Goal: Information Seeking & Learning: Check status

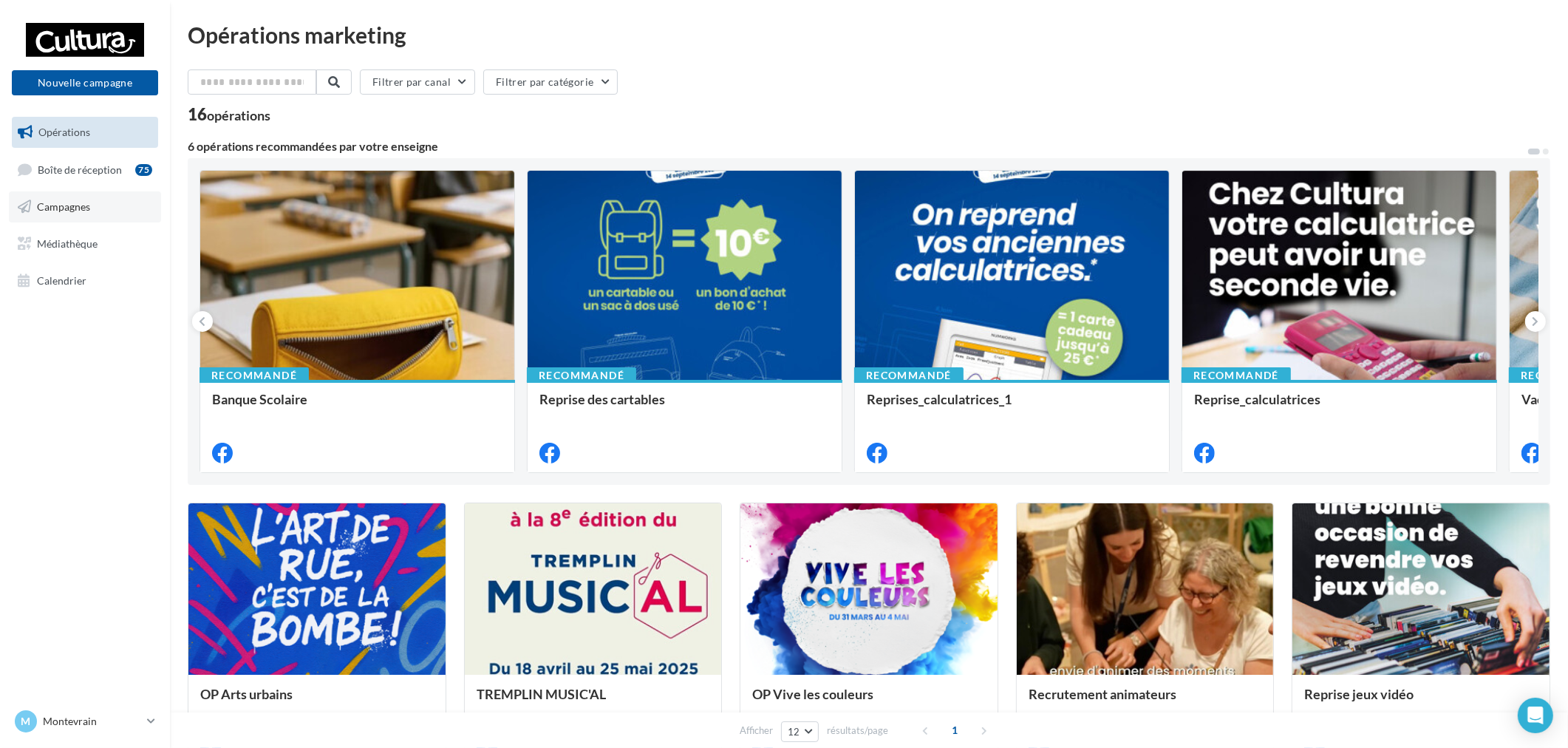
click at [75, 203] on span "Campagnes" at bounding box center [63, 206] width 53 height 12
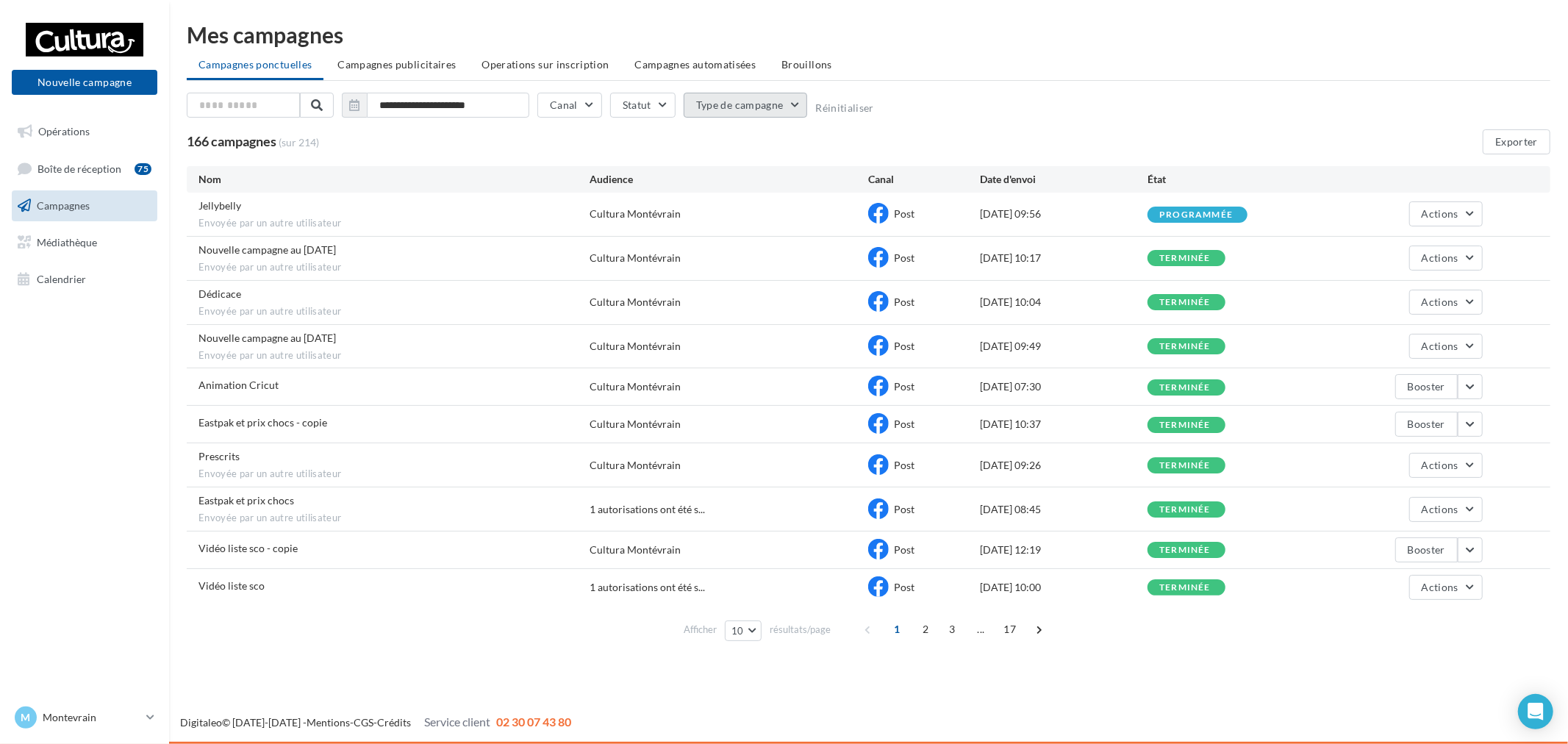
click at [707, 103] on button "Type de campagne" at bounding box center [746, 105] width 124 height 25
click at [401, 68] on span "Campagnes publicitaires" at bounding box center [396, 64] width 118 height 12
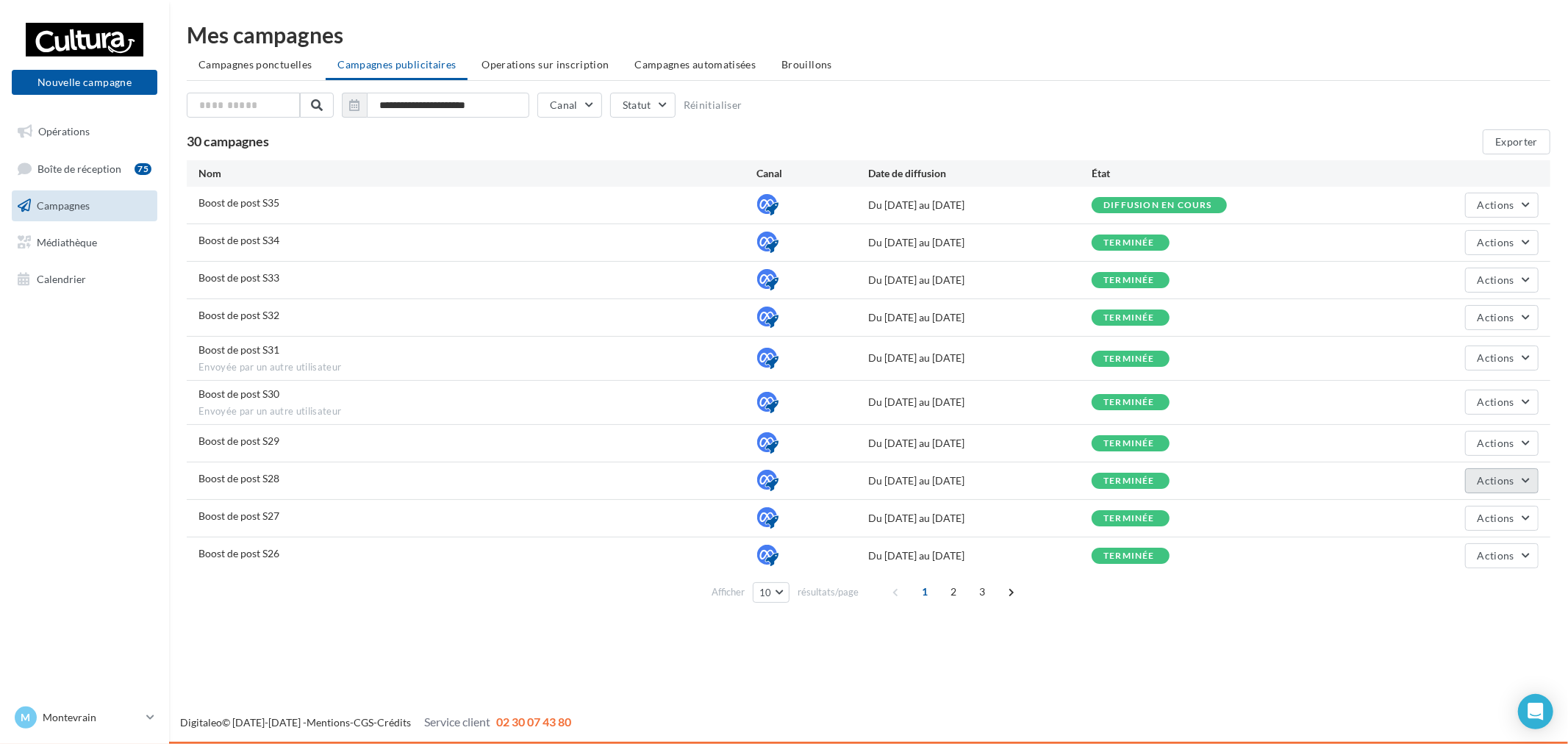
click at [1505, 487] on button "Actions" at bounding box center [1501, 481] width 74 height 25
click at [1479, 556] on button "Voir les résultats" at bounding box center [1465, 553] width 147 height 38
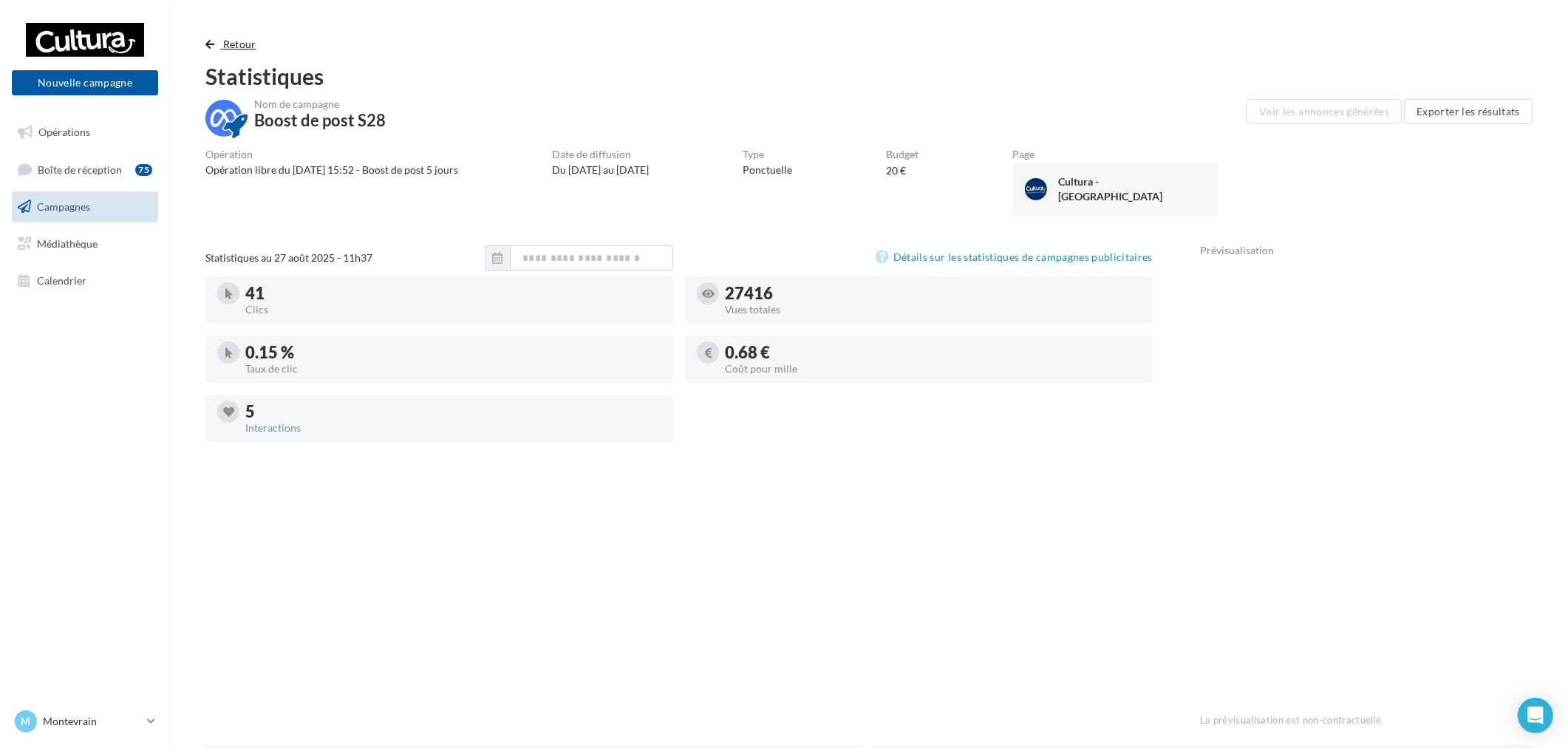
click at [252, 40] on span "Retour" at bounding box center [240, 44] width 34 height 12
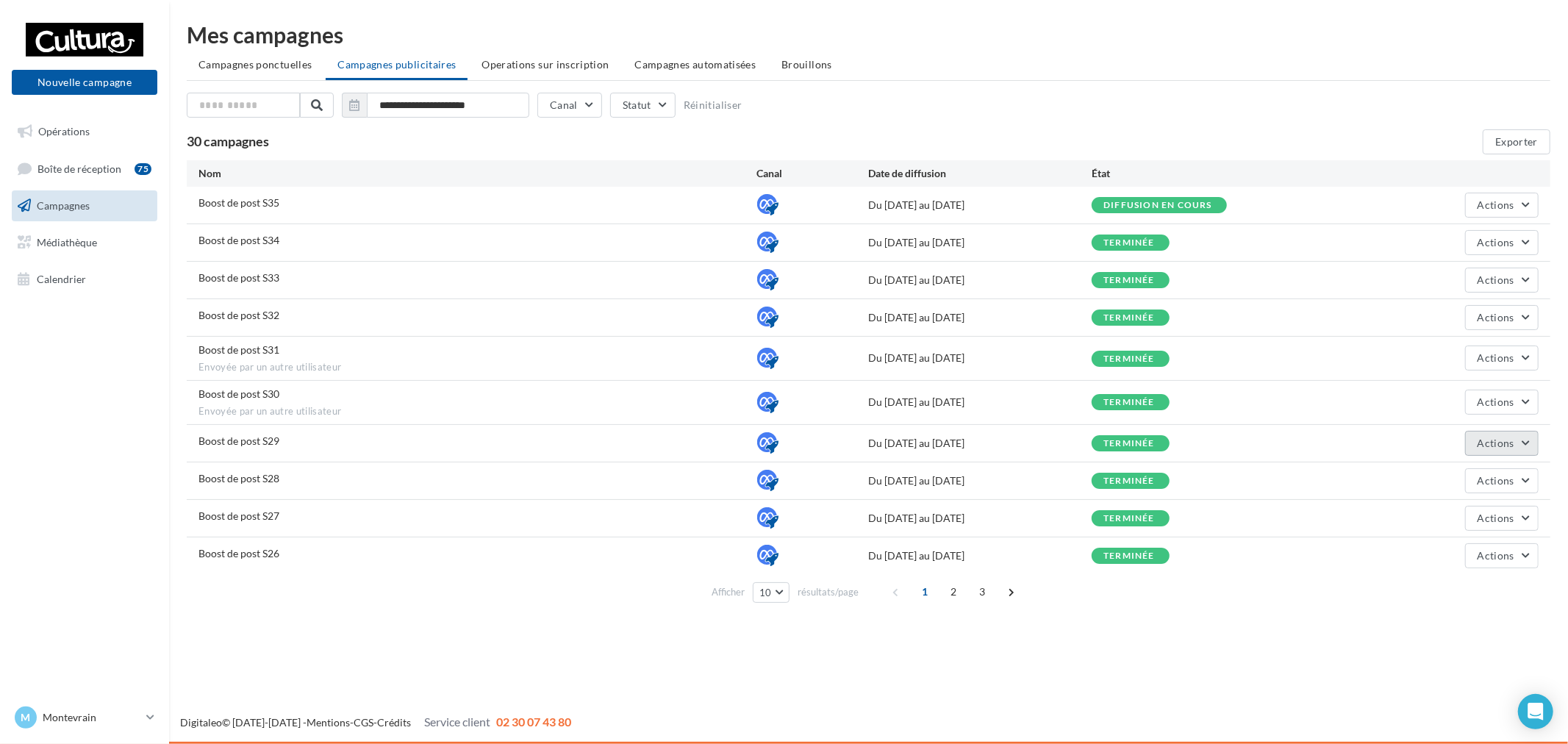
click at [1536, 449] on button "Actions" at bounding box center [1501, 443] width 74 height 25
click at [1434, 482] on span "Éditer" at bounding box center [1465, 478] width 147 height 38
click at [1507, 452] on button "Actions" at bounding box center [1501, 443] width 74 height 25
click at [1486, 520] on button "Voir les résultats" at bounding box center [1465, 516] width 147 height 38
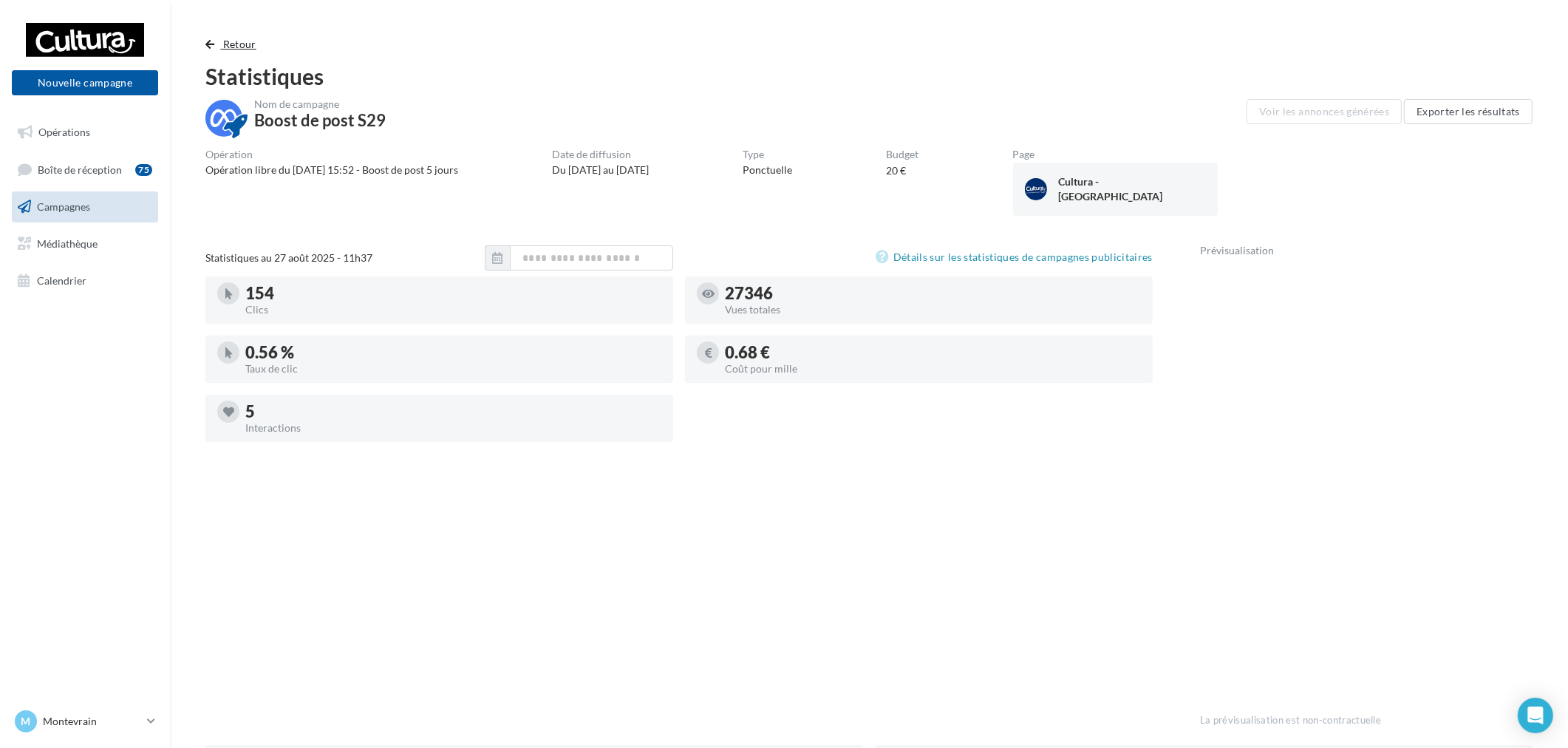
click at [234, 45] on span "Retour" at bounding box center [240, 44] width 34 height 12
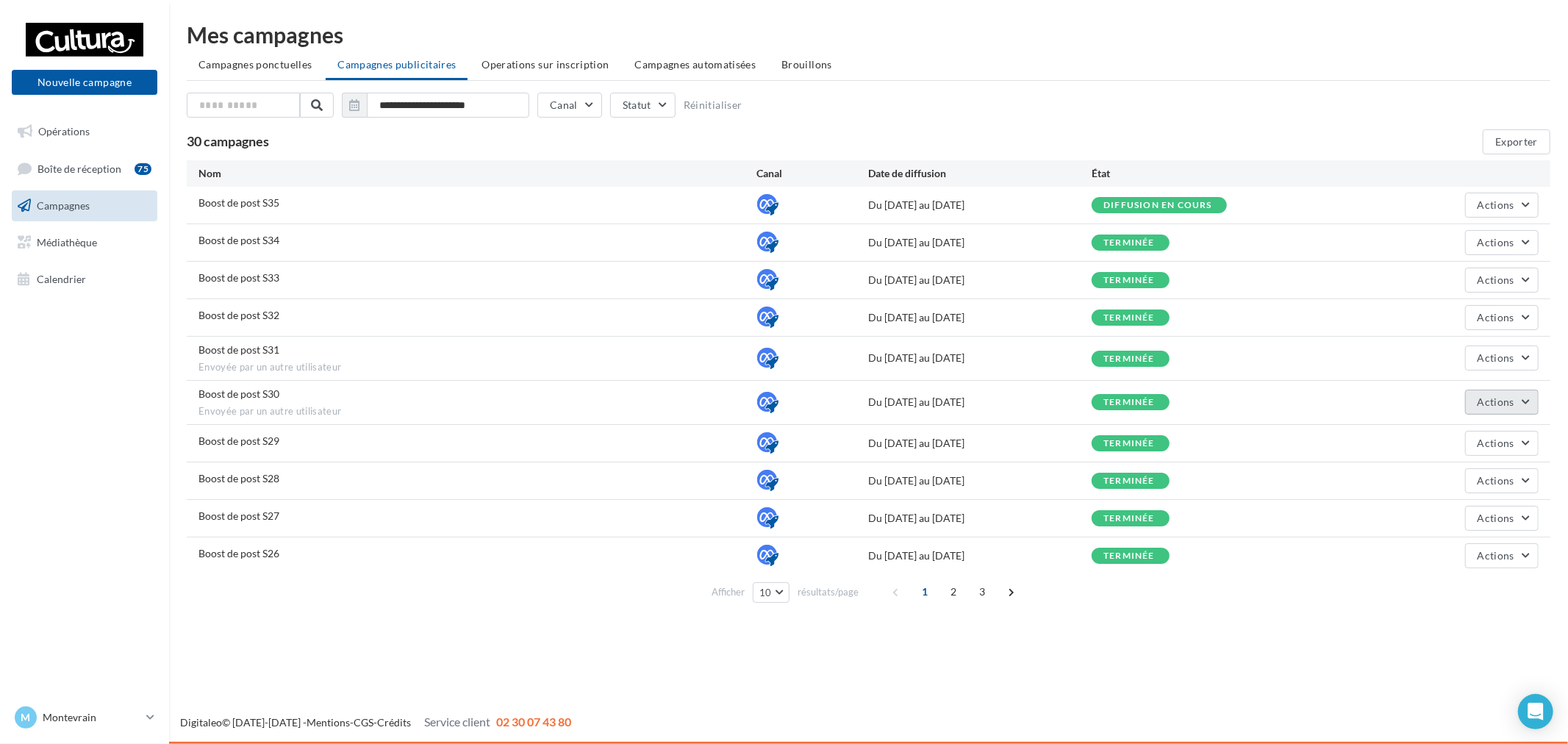
click at [1486, 403] on span "Actions" at bounding box center [1495, 402] width 37 height 12
click at [1466, 429] on button "Voir les résultats" at bounding box center [1465, 436] width 147 height 38
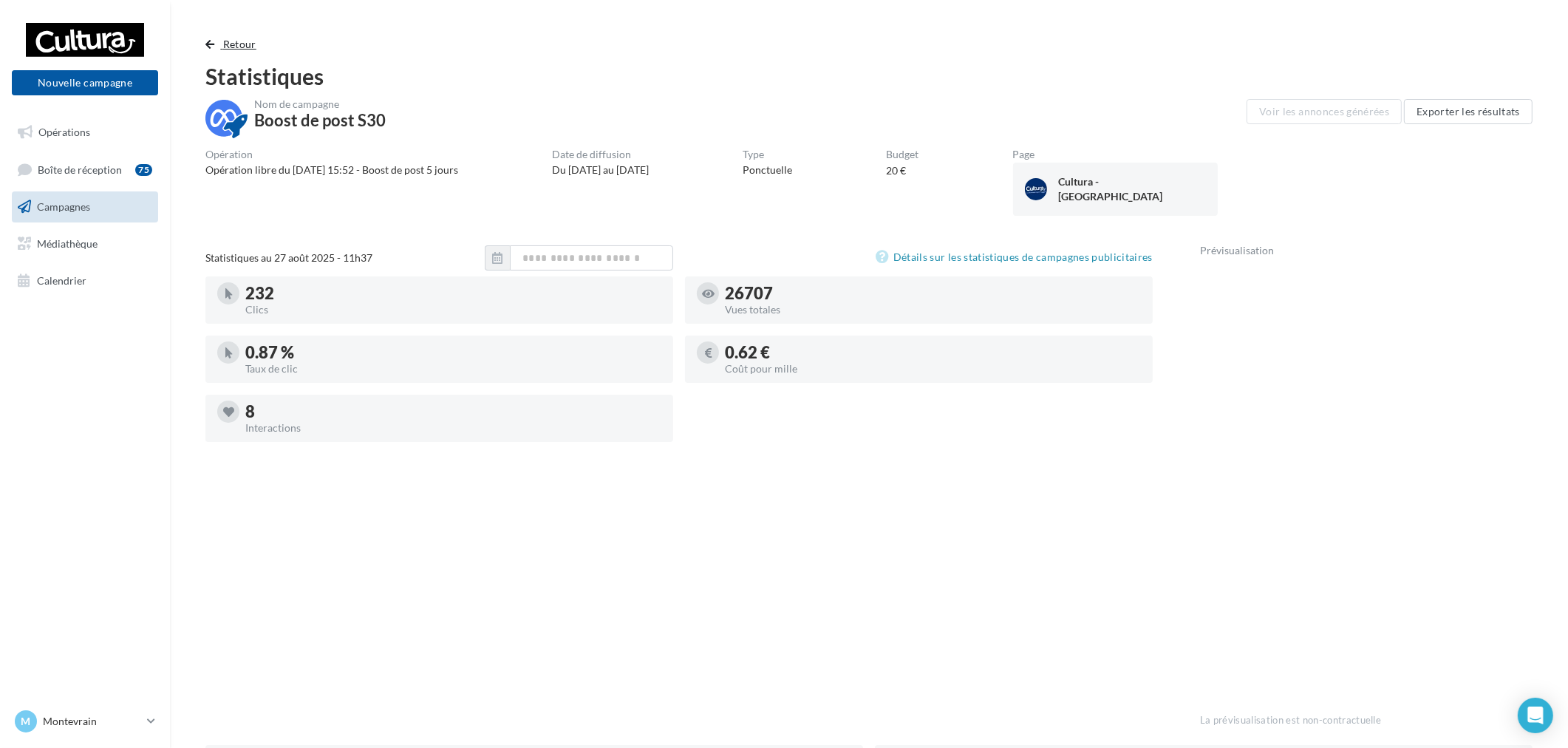
click at [235, 48] on span "Retour" at bounding box center [240, 44] width 34 height 12
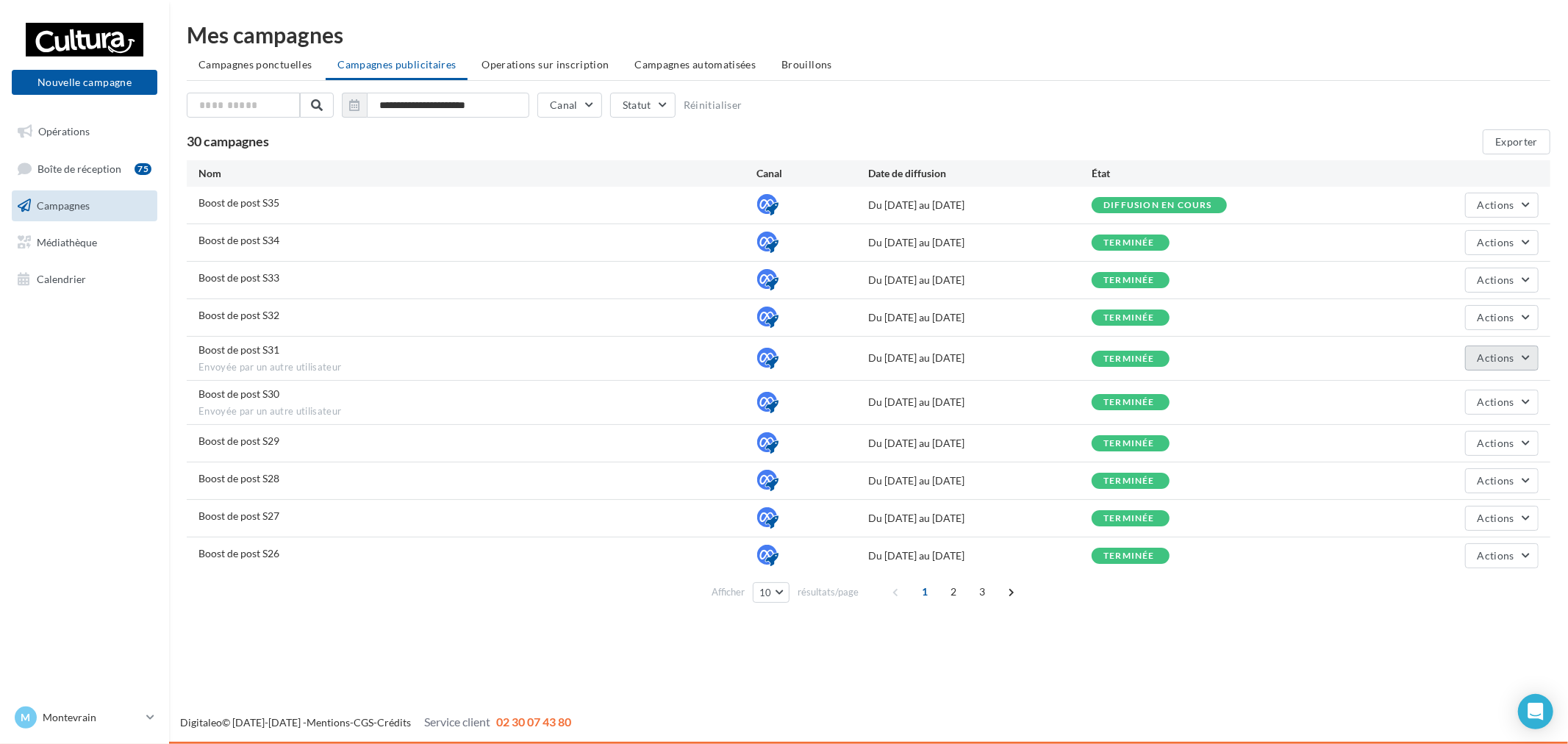
click at [1493, 355] on span "Actions" at bounding box center [1495, 357] width 37 height 12
click at [1468, 391] on button "Voir les résultats" at bounding box center [1465, 392] width 147 height 38
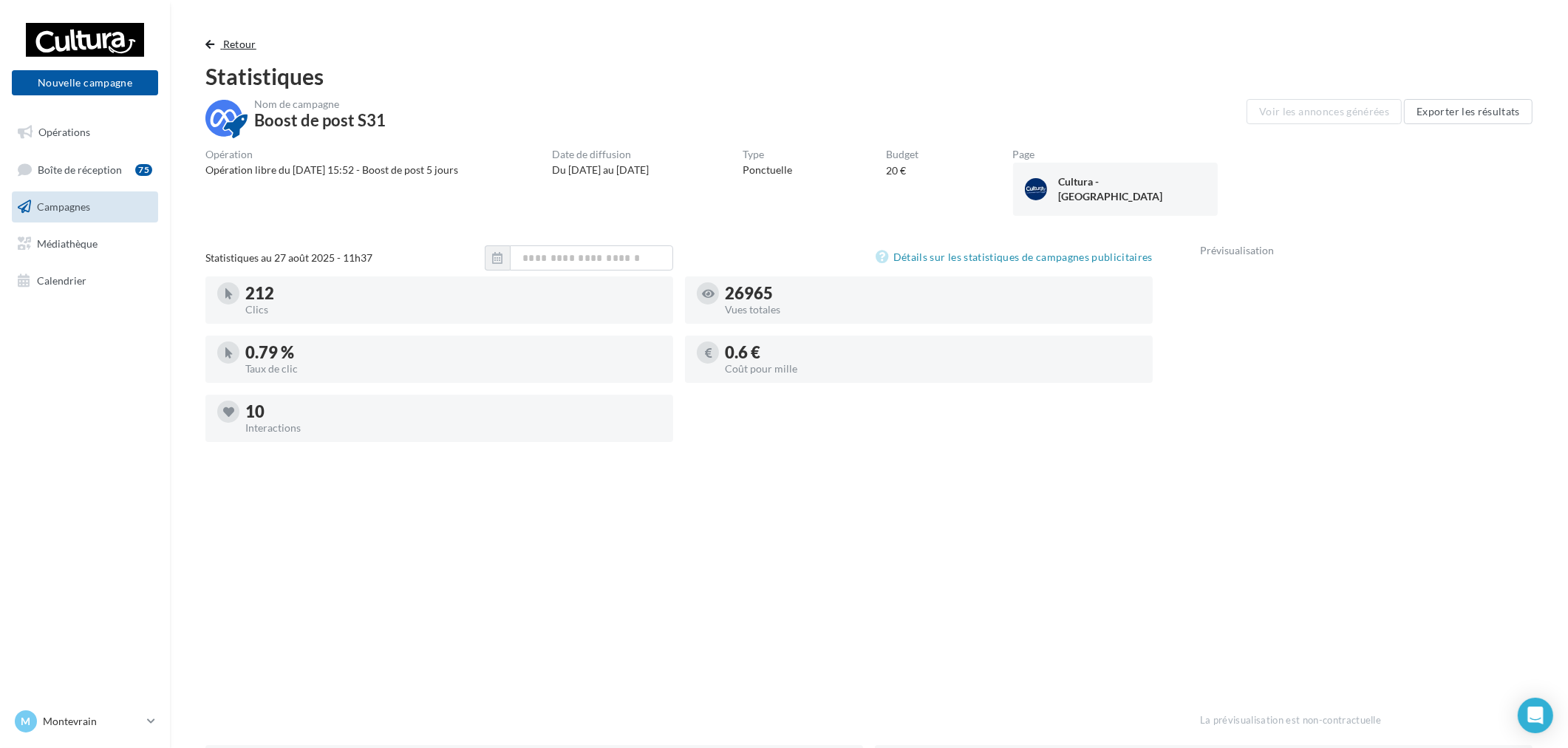
click at [226, 46] on span "Retour" at bounding box center [240, 44] width 34 height 12
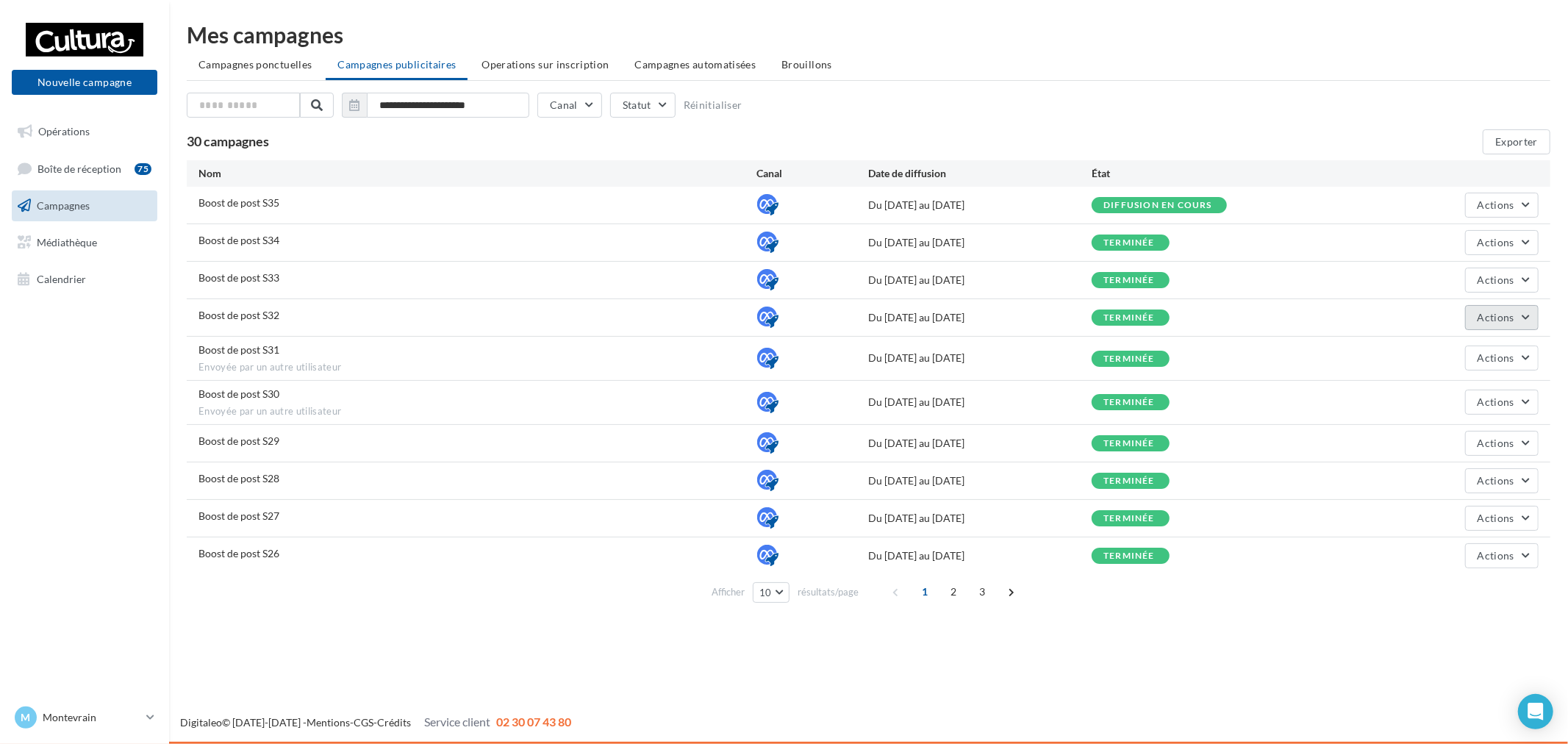
click at [1507, 326] on button "Actions" at bounding box center [1501, 318] width 74 height 25
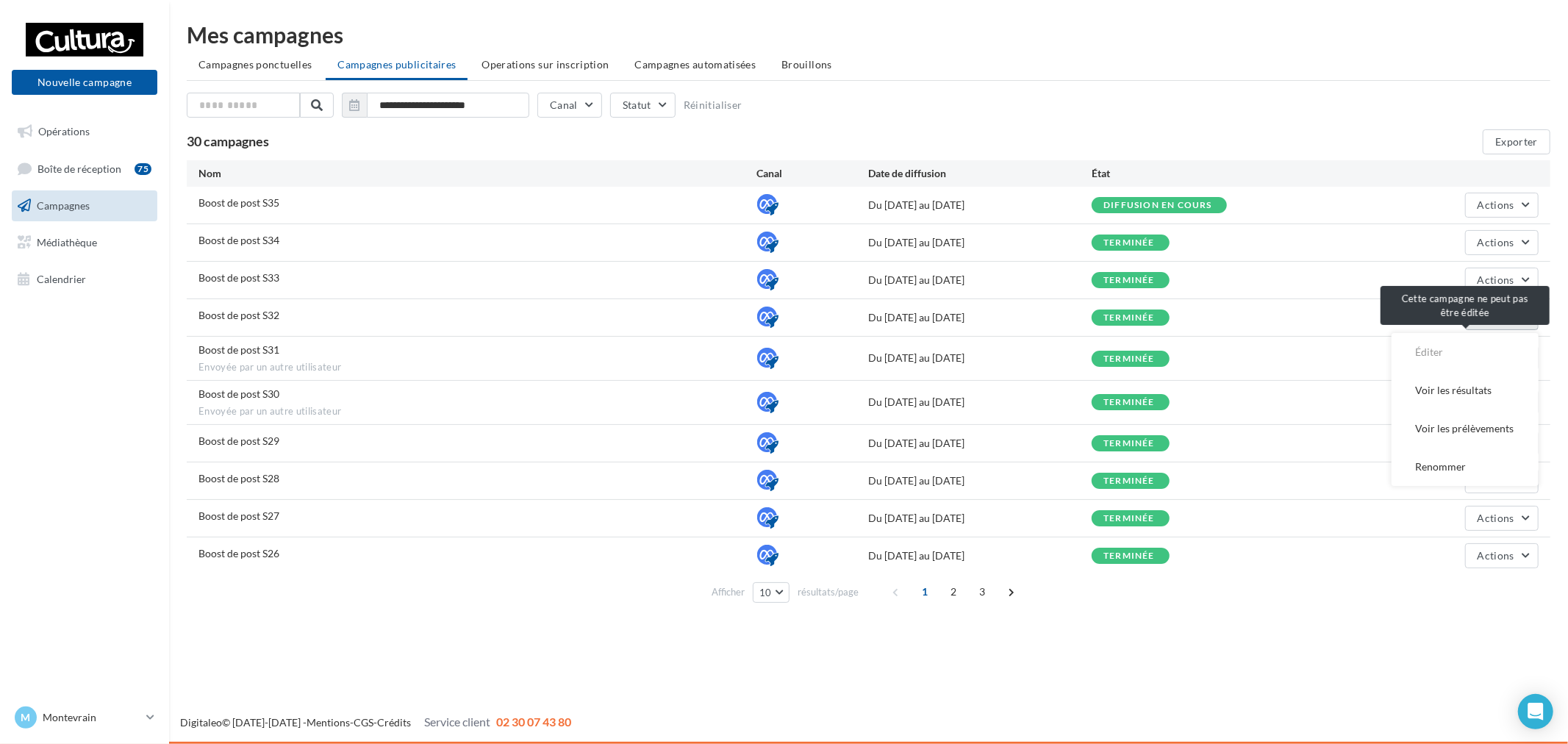
click at [1441, 350] on span "Éditer" at bounding box center [1465, 352] width 147 height 38
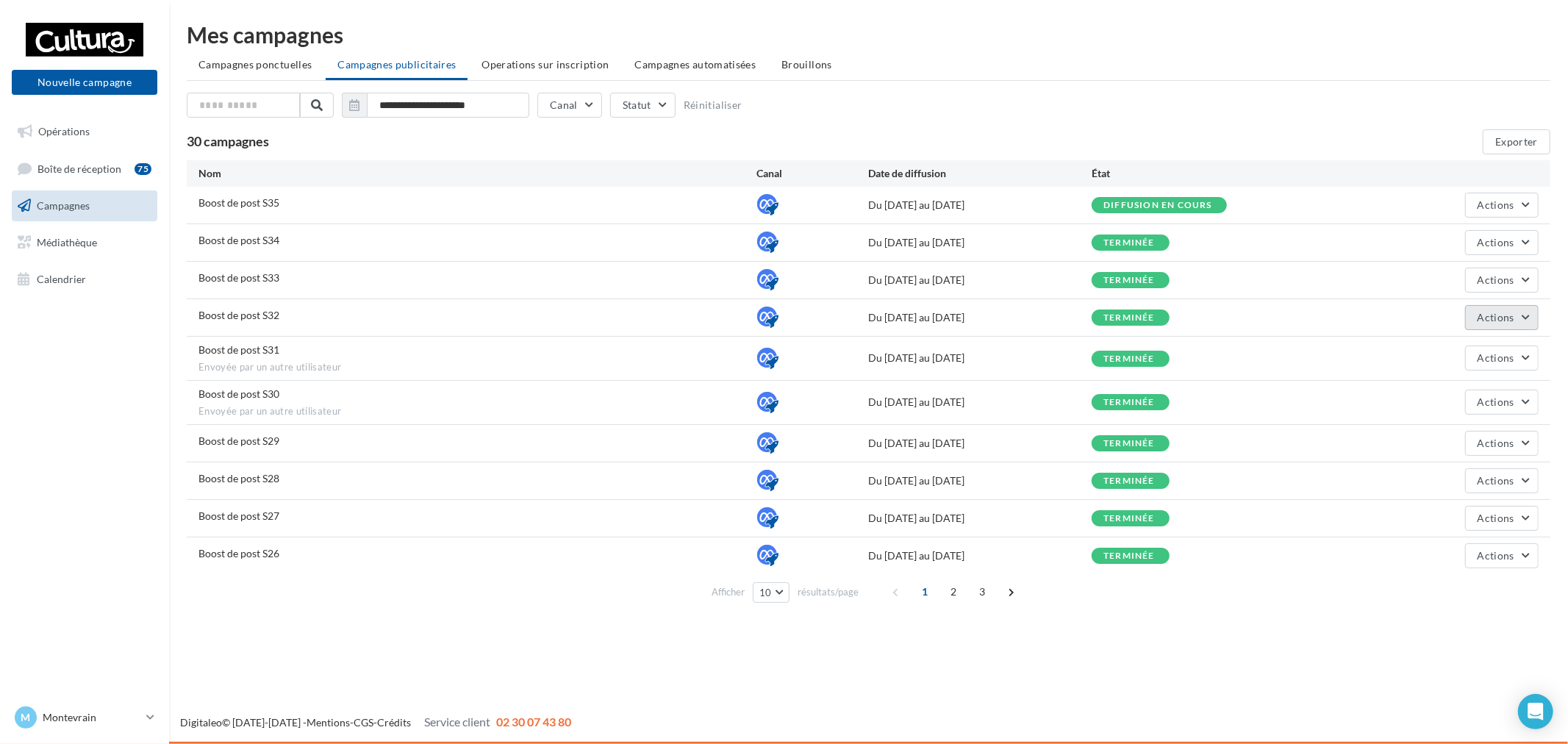
click at [1485, 317] on span "Actions" at bounding box center [1495, 317] width 37 height 12
click at [1498, 393] on button "Voir les résultats" at bounding box center [1465, 390] width 147 height 38
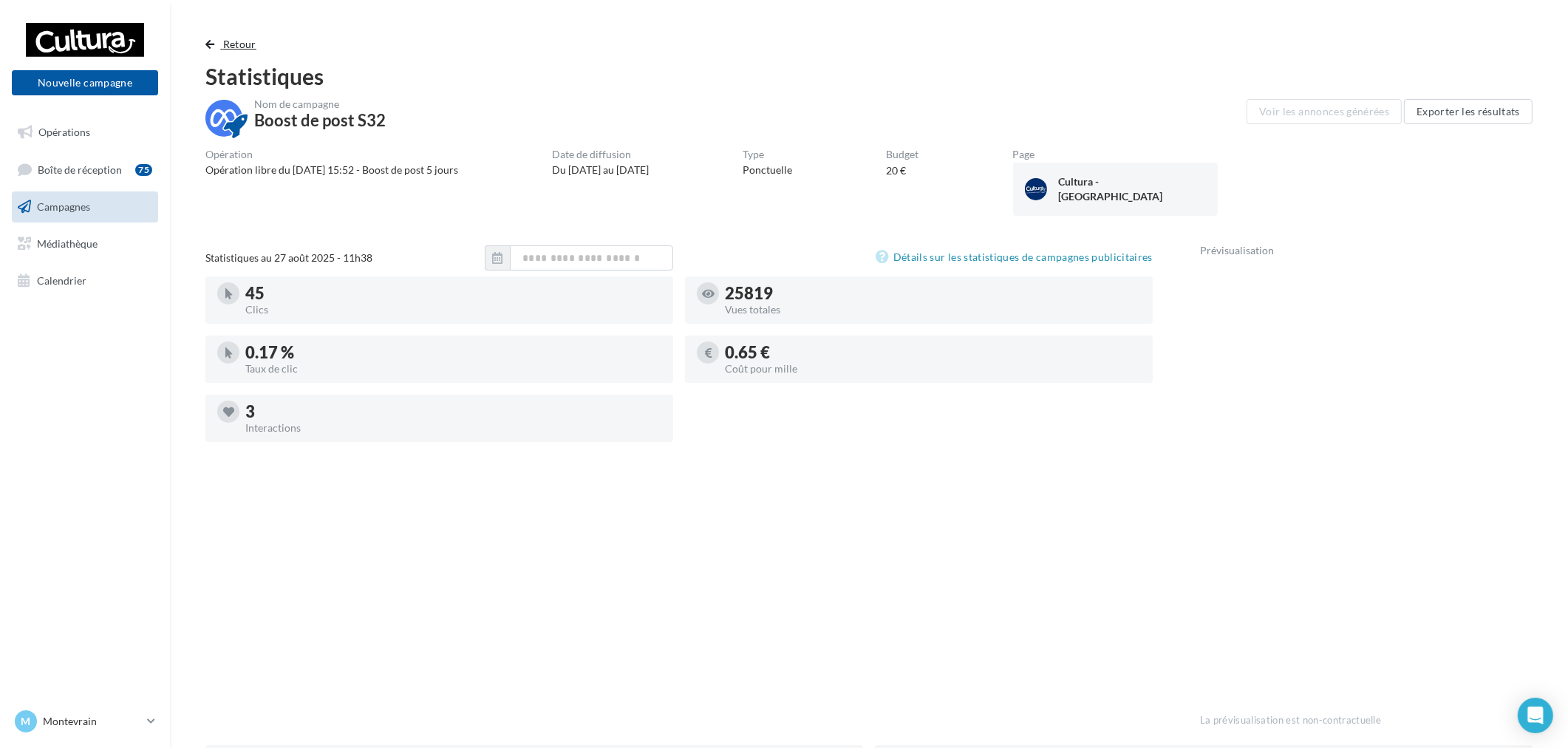
click at [249, 52] on button "Retour" at bounding box center [233, 44] width 57 height 18
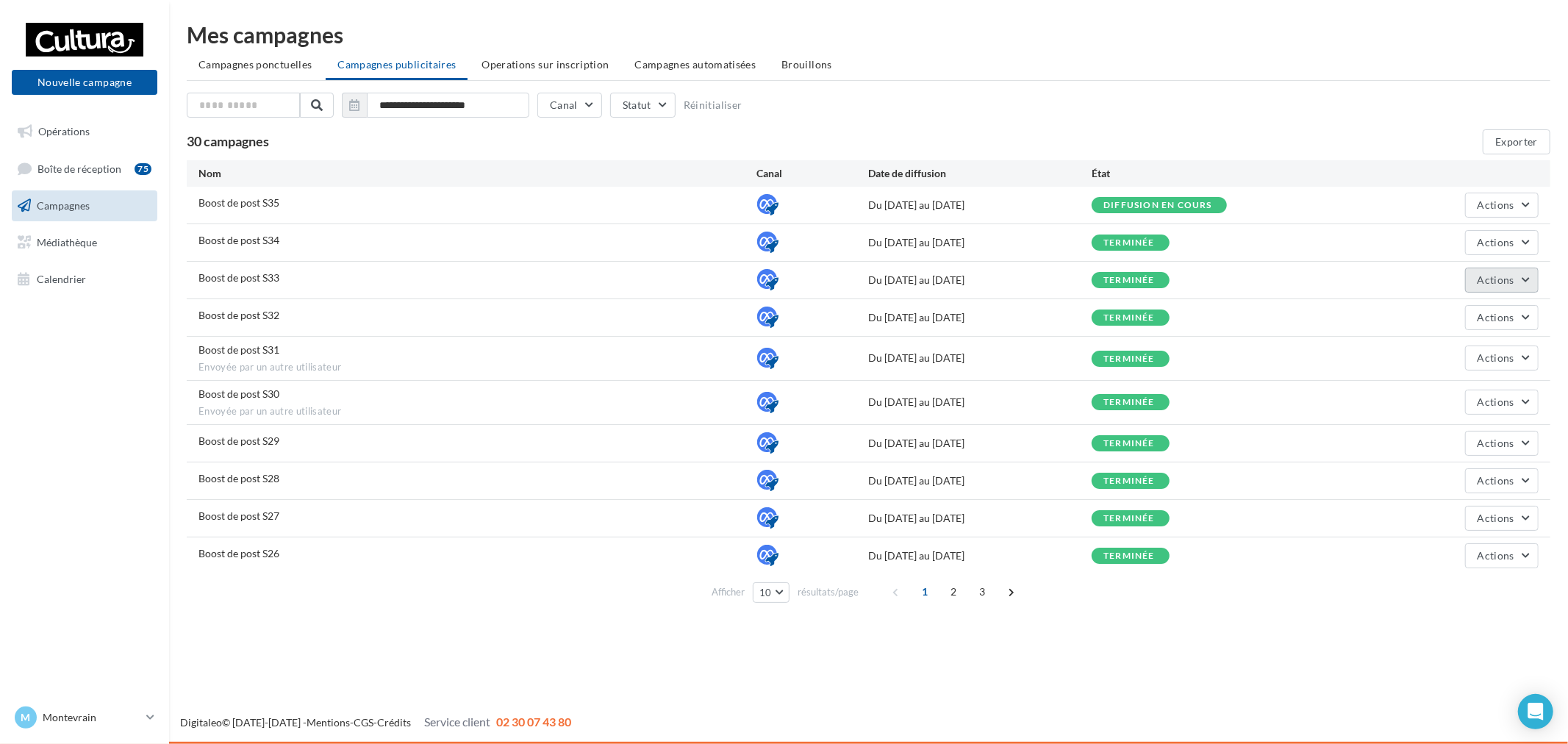
click at [1497, 281] on span "Actions" at bounding box center [1495, 280] width 37 height 12
click at [1463, 350] on button "Voir les résultats" at bounding box center [1465, 353] width 147 height 38
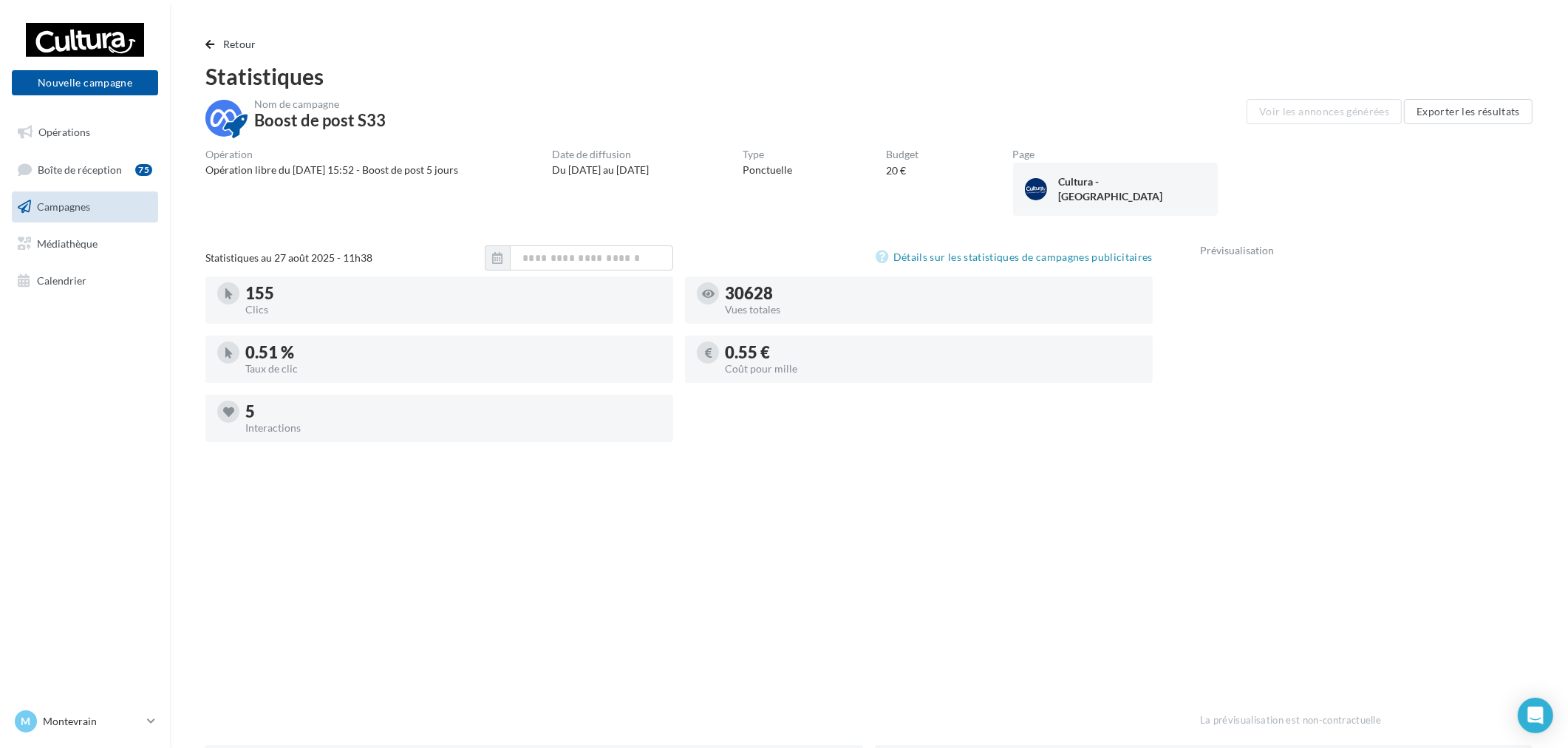
click at [228, 30] on div "Retour Statistiques Nom de campagne Boost de post S33 Voir les annonces générée…" at bounding box center [869, 599] width 1399 height 1152
click at [233, 43] on span "Retour" at bounding box center [240, 44] width 34 height 12
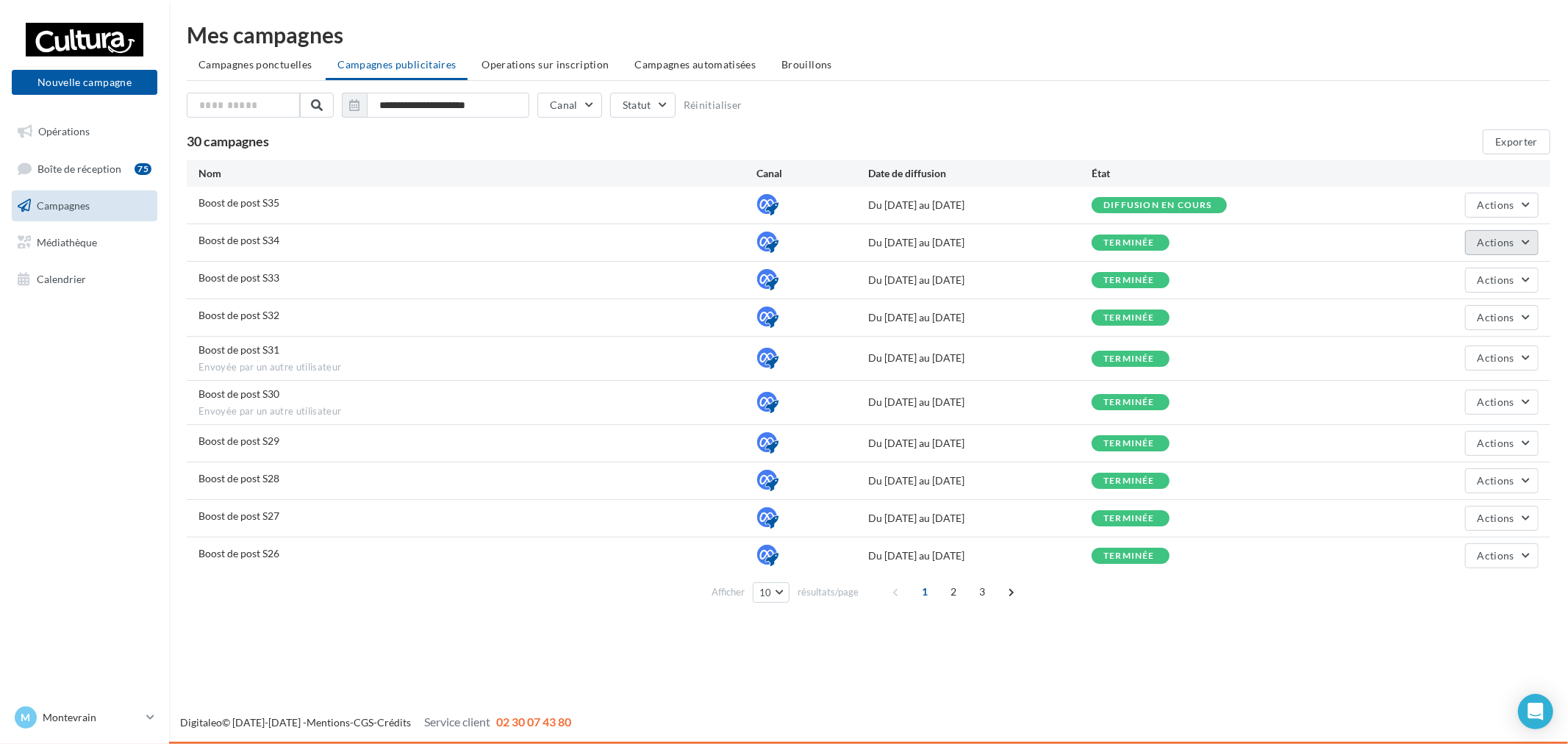
click at [1500, 252] on button "Actions" at bounding box center [1501, 242] width 74 height 25
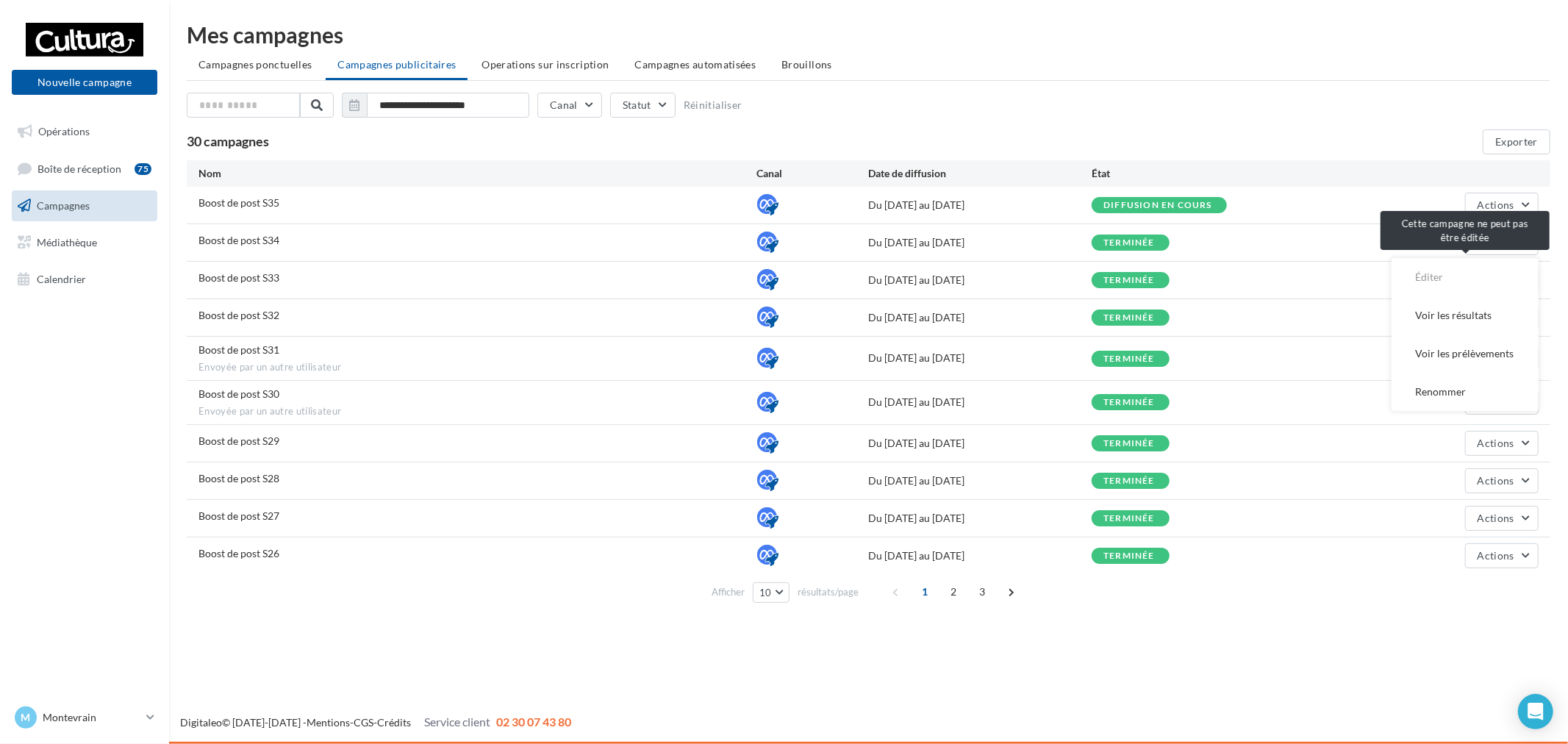
click at [1463, 277] on span "Éditer" at bounding box center [1465, 276] width 147 height 38
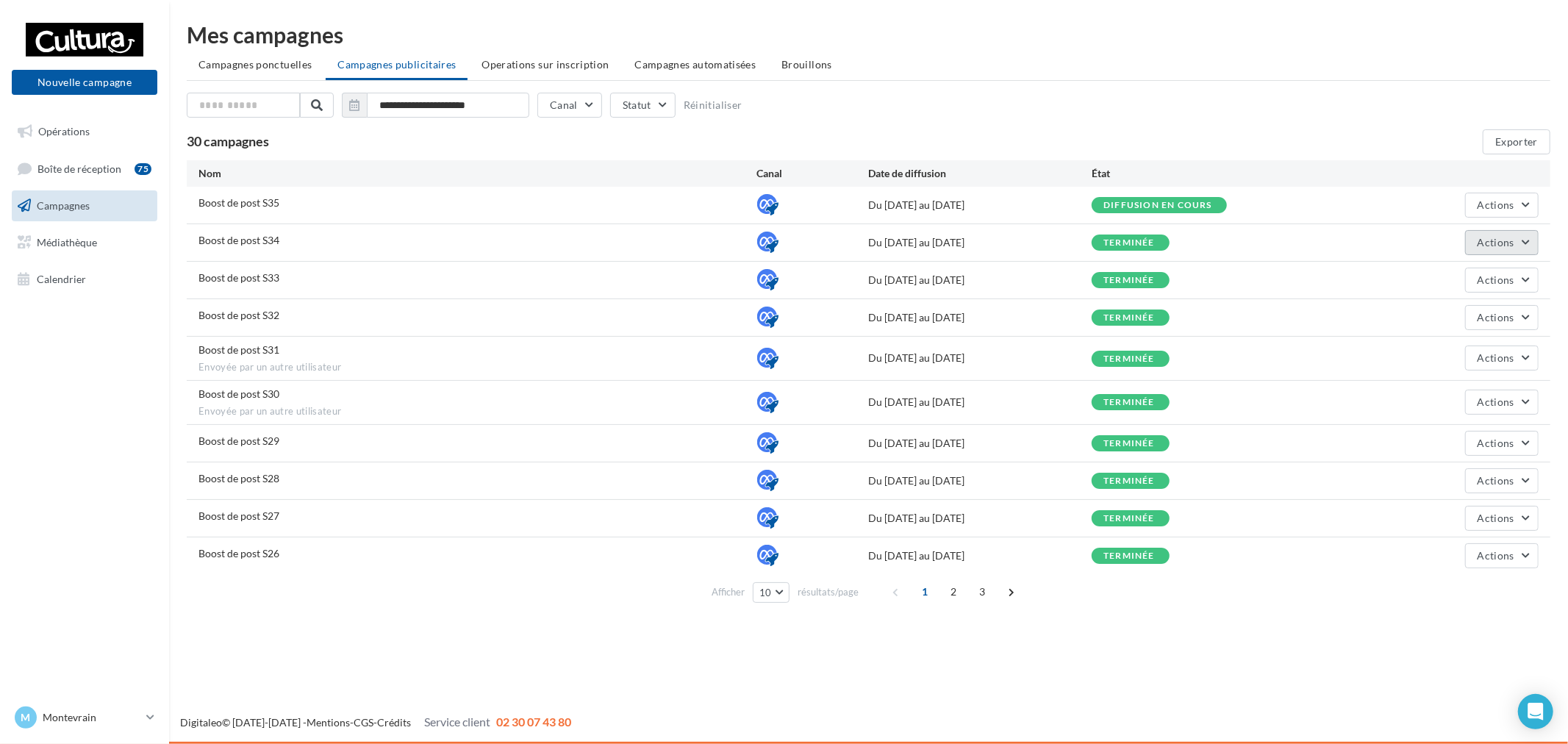
click at [1487, 248] on button "Actions" at bounding box center [1501, 242] width 74 height 25
click at [1479, 310] on button "Voir les résultats" at bounding box center [1465, 315] width 147 height 38
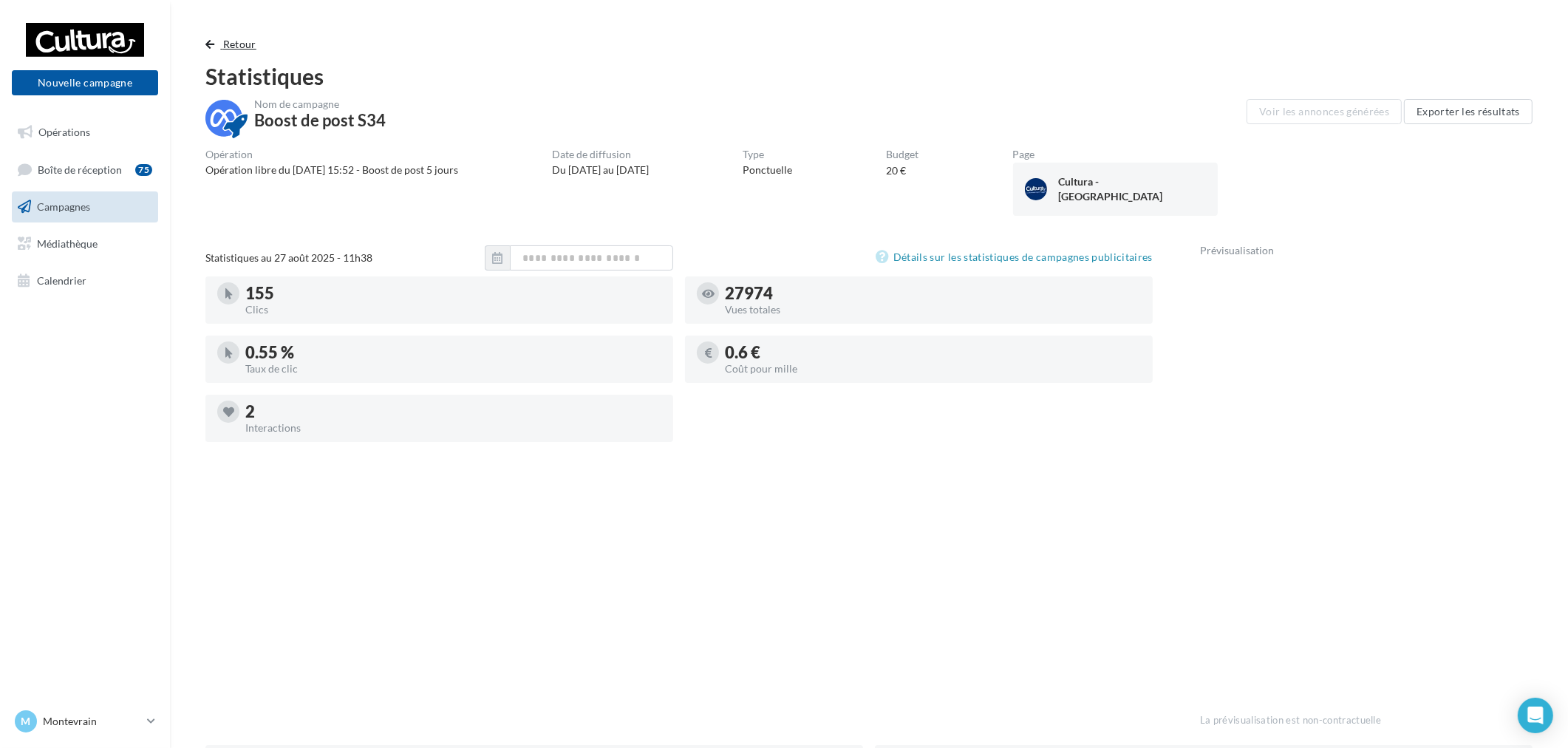
click at [241, 40] on span "Retour" at bounding box center [240, 44] width 34 height 12
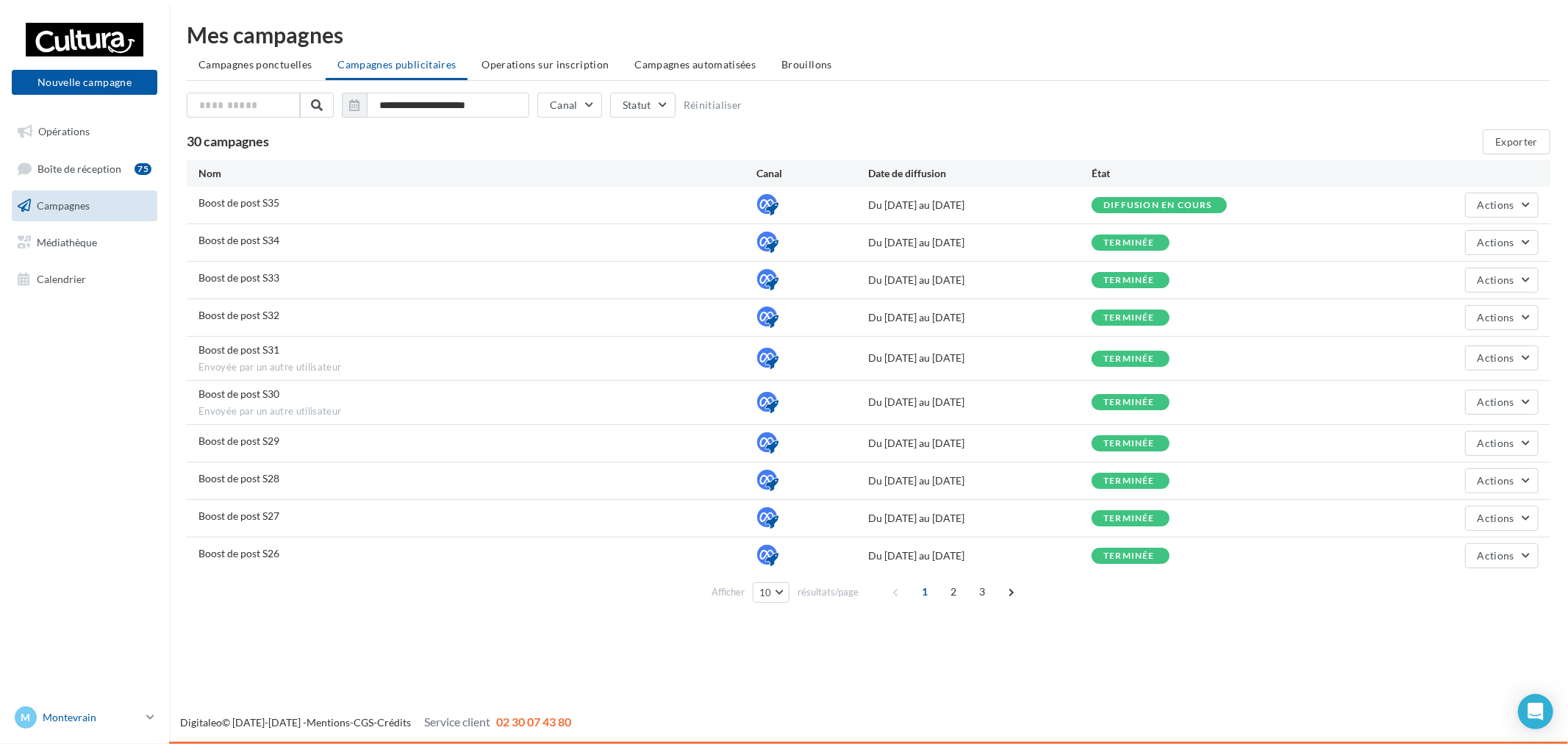
drag, startPoint x: 119, startPoint y: 711, endPoint x: 137, endPoint y: 704, distance: 19.3
click at [119, 711] on p "Montevrain" at bounding box center [92, 717] width 98 height 15
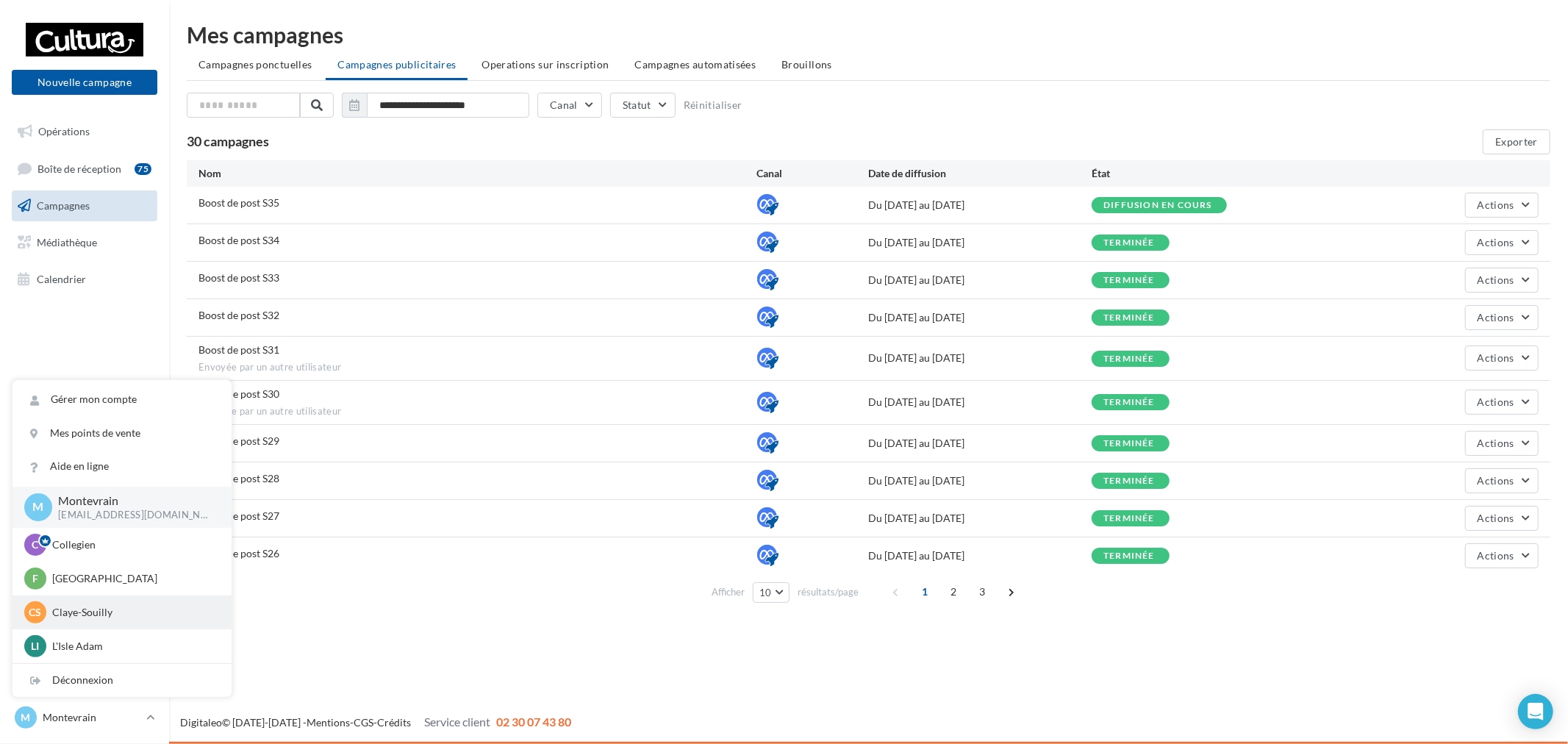
click at [98, 605] on p "Claye-Souilly" at bounding box center [133, 612] width 162 height 15
